Goal: Information Seeking & Learning: Learn about a topic

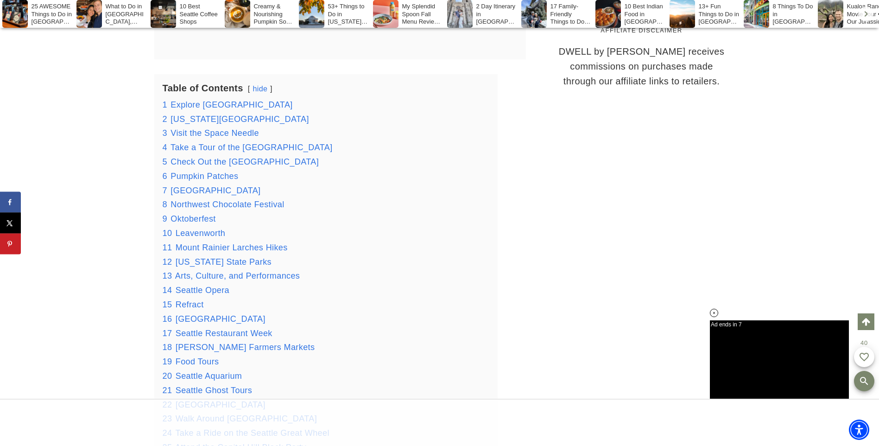
scroll to position [1058, 0]
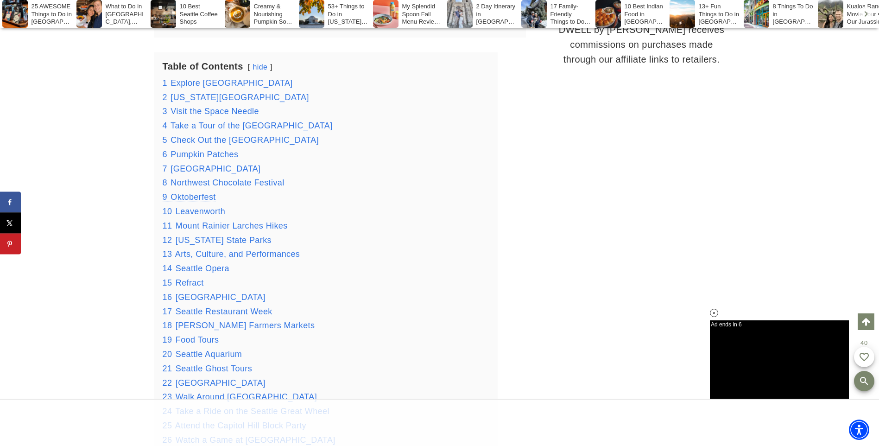
click at [199, 192] on span "Oktoberfest" at bounding box center [193, 196] width 45 height 9
